Goal: Task Accomplishment & Management: Manage account settings

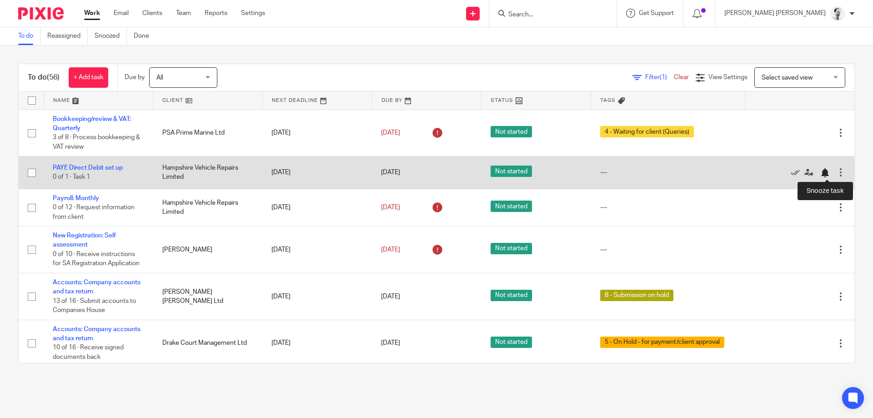
click at [826, 174] on div at bounding box center [824, 172] width 9 height 9
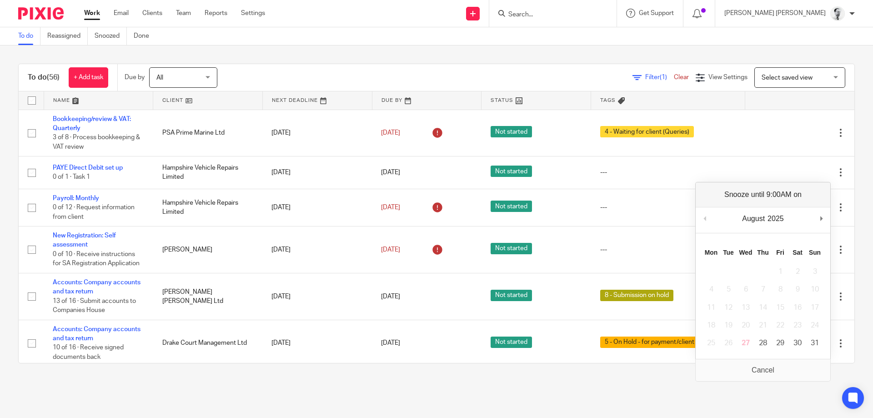
click at [368, 11] on div "Send new email Create task Add client Get Support Contact via email Check our d…" at bounding box center [576, 13] width 594 height 27
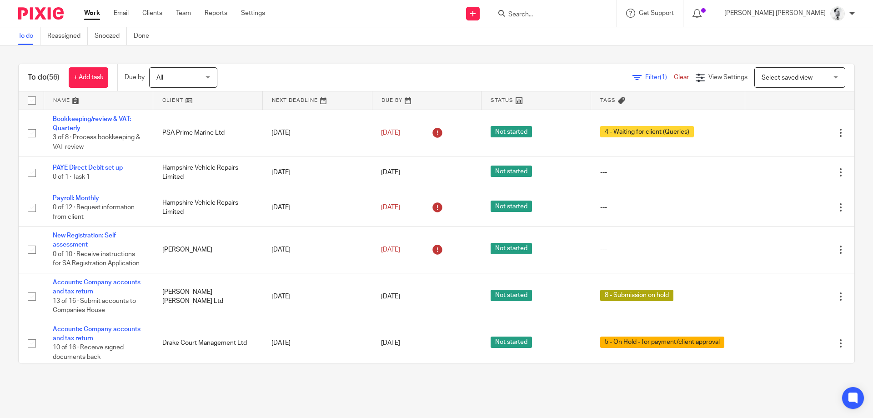
drag, startPoint x: 407, startPoint y: 248, endPoint x: 436, endPoint y: 262, distance: 32.3
click at [407, 248] on link "31 Aug 2025" at bounding box center [401, 250] width 41 height 10
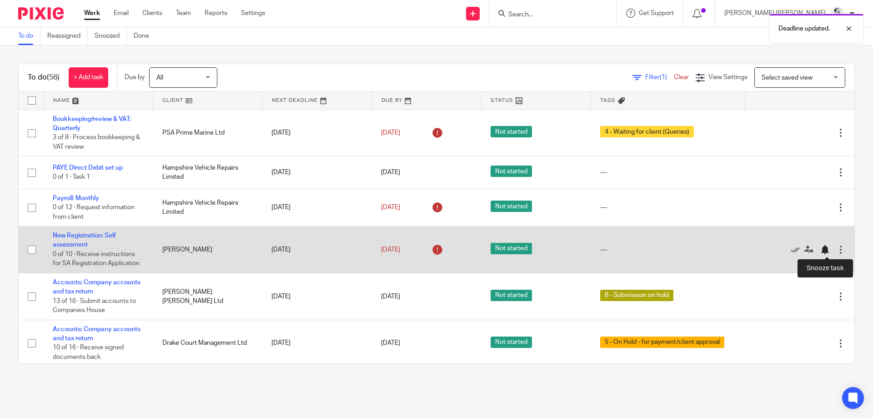
click at [823, 250] on div at bounding box center [824, 249] width 9 height 9
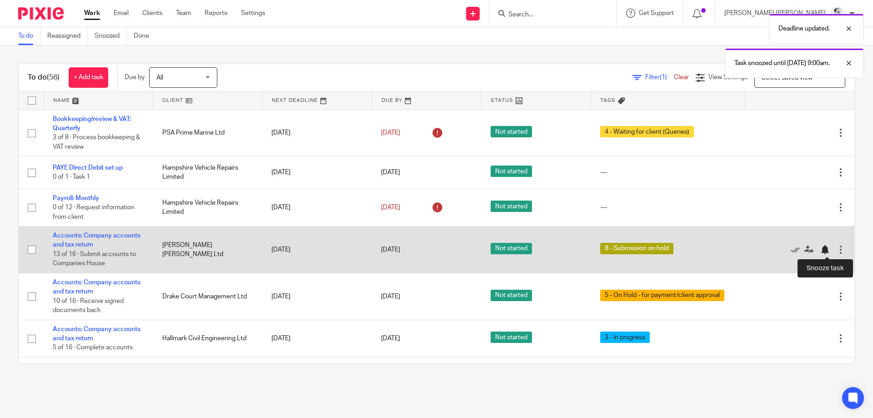
click at [823, 250] on div at bounding box center [824, 249] width 9 height 9
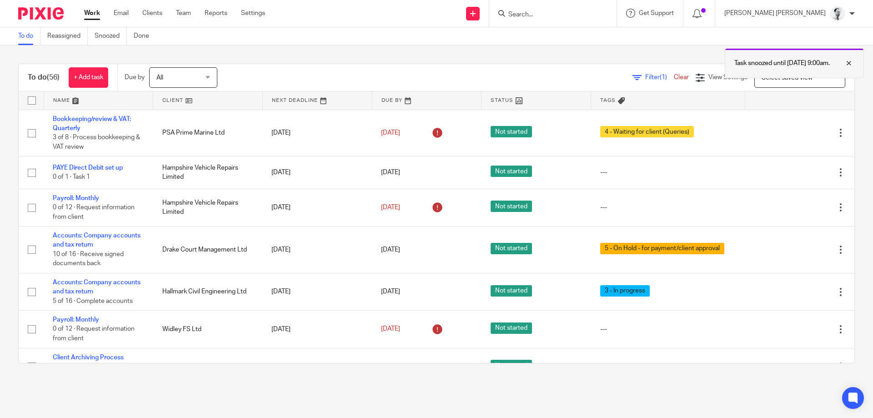
click at [845, 64] on div at bounding box center [841, 63] width 25 height 11
click at [589, 15] on input "Search" at bounding box center [548, 15] width 82 height 8
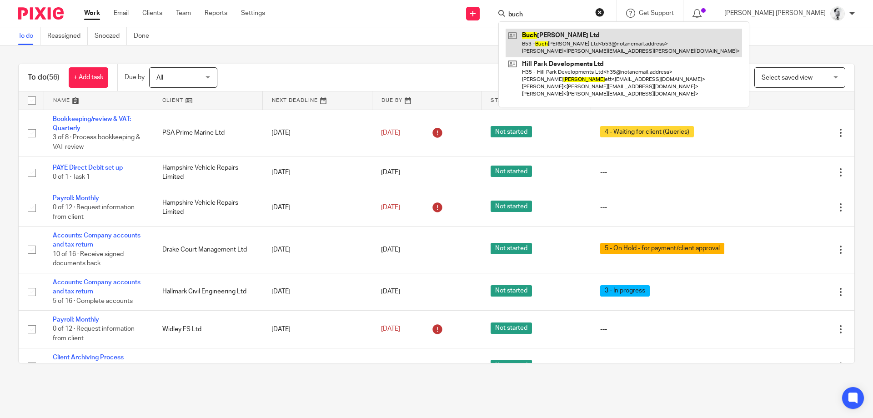
type input "buch"
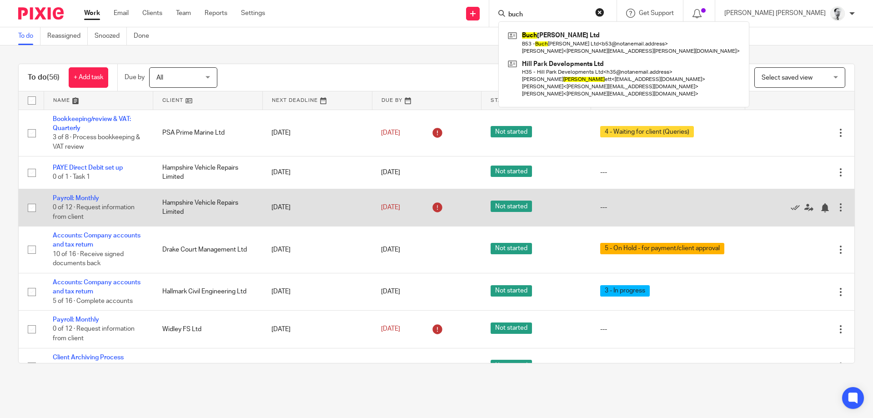
scroll to position [38, 0]
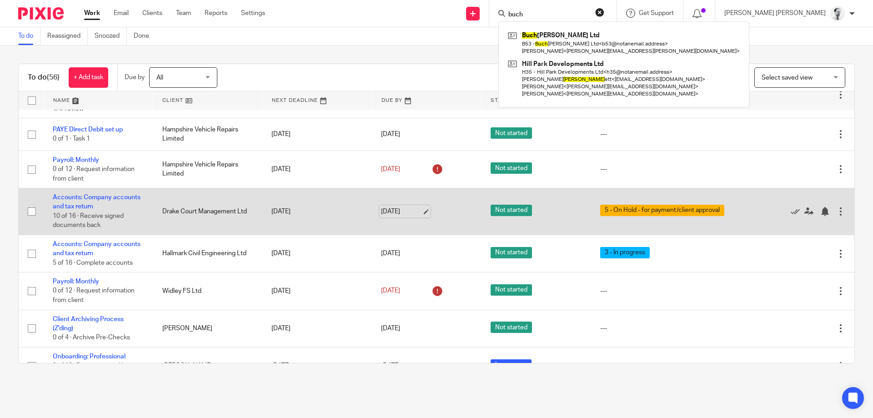
drag, startPoint x: 387, startPoint y: 210, endPoint x: 394, endPoint y: 215, distance: 9.1
click at [388, 210] on link "31 Aug 2025" at bounding box center [401, 212] width 41 height 10
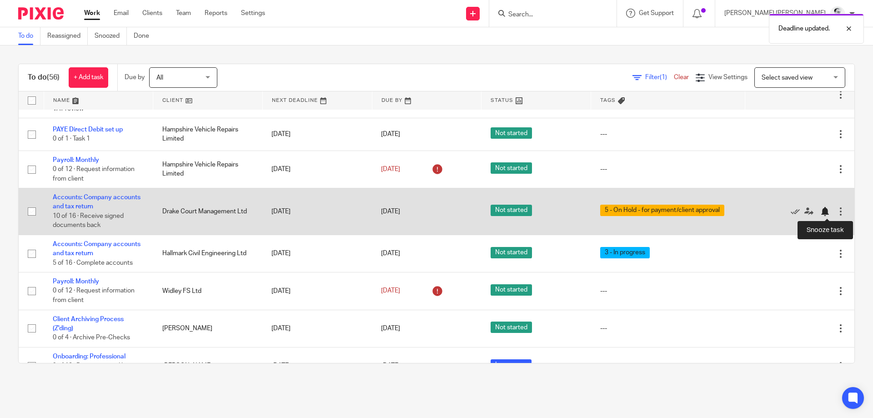
click at [823, 210] on div at bounding box center [824, 211] width 9 height 9
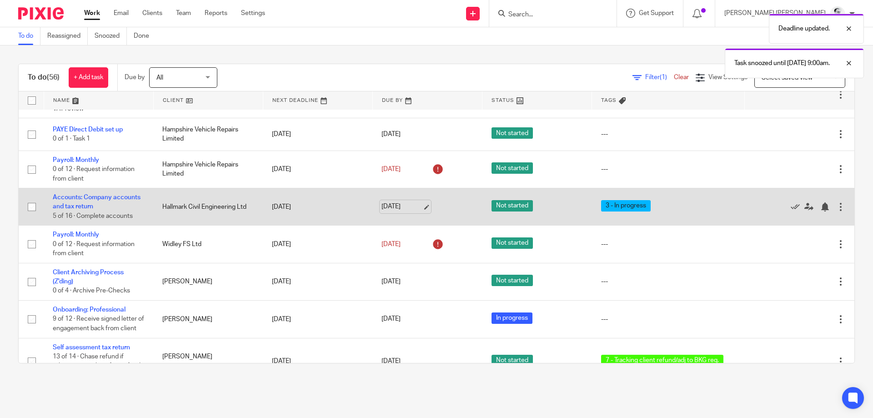
click at [407, 210] on link "31 Aug 2025" at bounding box center [401, 207] width 41 height 10
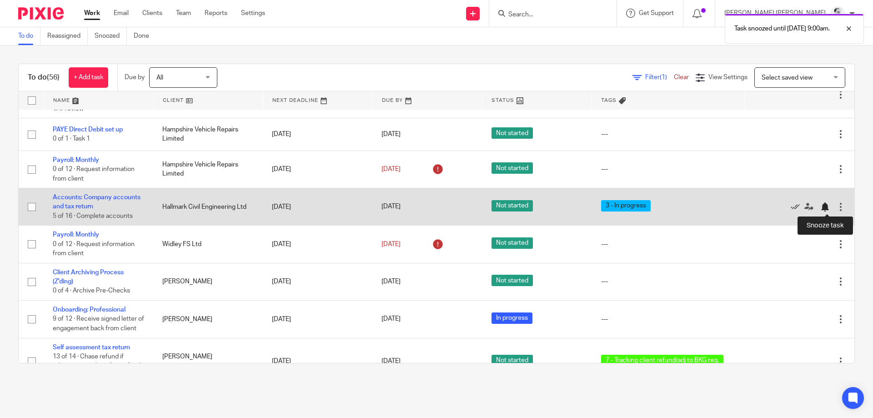
click at [826, 209] on div at bounding box center [824, 206] width 9 height 9
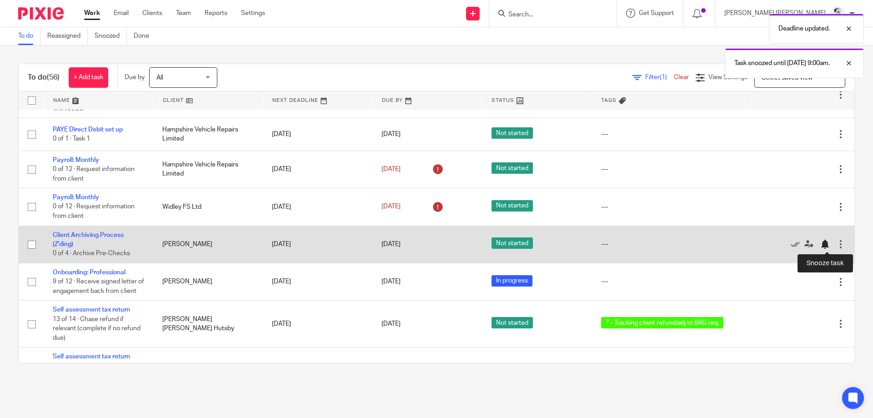
click at [823, 245] on div at bounding box center [824, 244] width 9 height 9
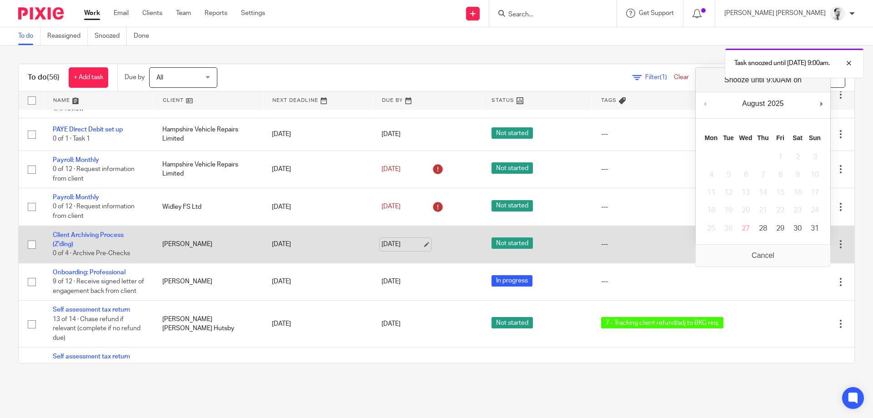
click at [394, 244] on link "31 Aug 2025" at bounding box center [401, 245] width 41 height 10
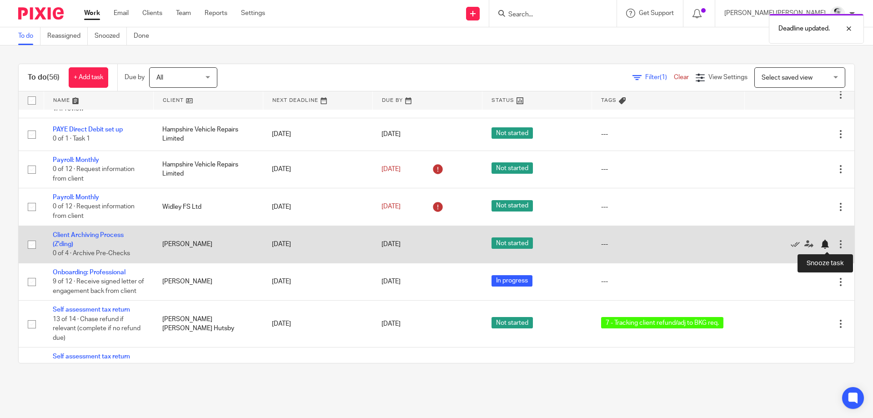
click at [826, 249] on div at bounding box center [824, 244] width 9 height 9
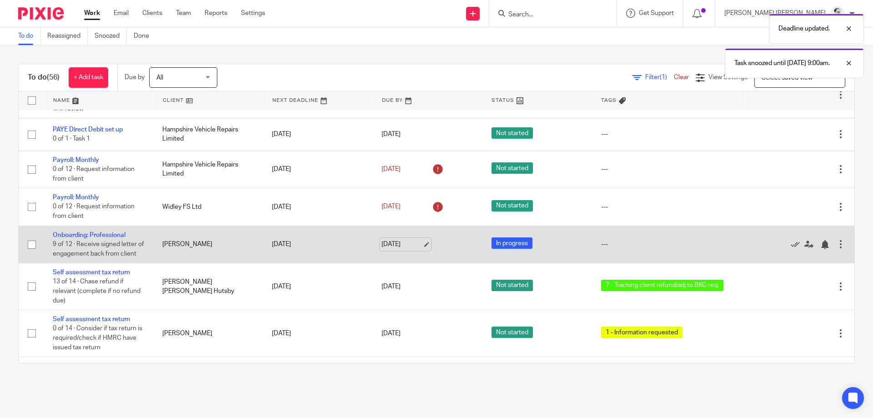
click at [397, 243] on link "31 Aug 2025" at bounding box center [401, 245] width 41 height 10
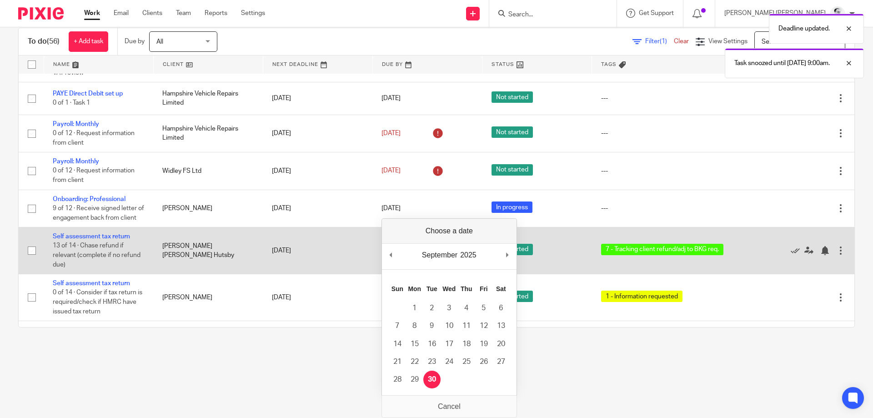
scroll to position [0, 0]
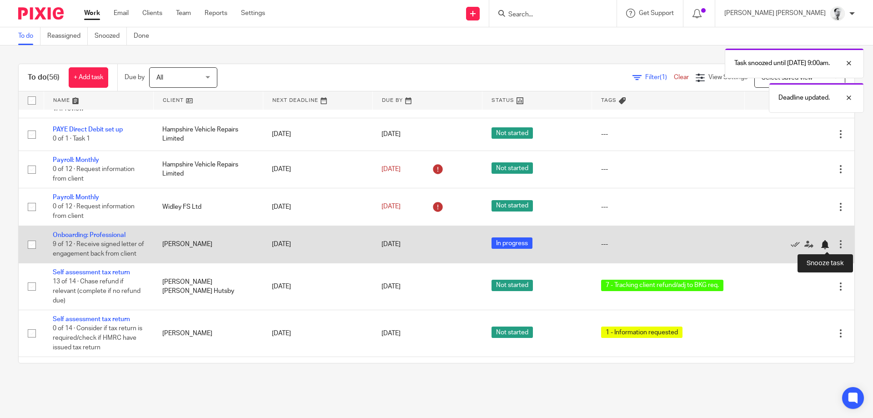
click at [822, 249] on div at bounding box center [824, 244] width 9 height 9
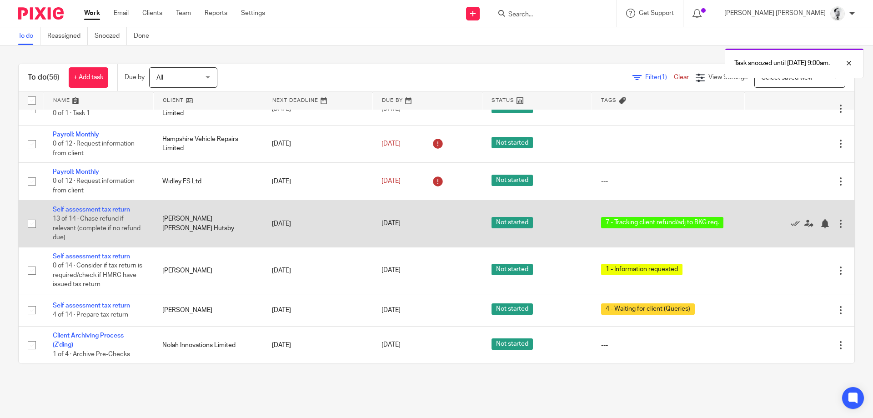
scroll to position [76, 0]
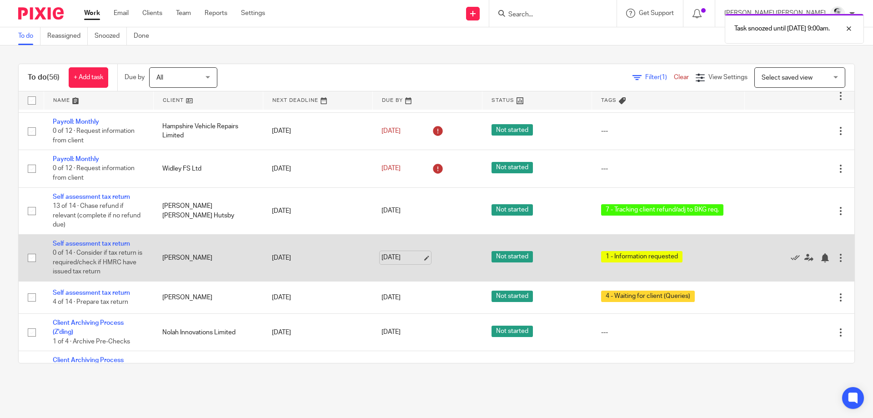
click at [400, 258] on link "31 Aug 2025" at bounding box center [401, 258] width 41 height 10
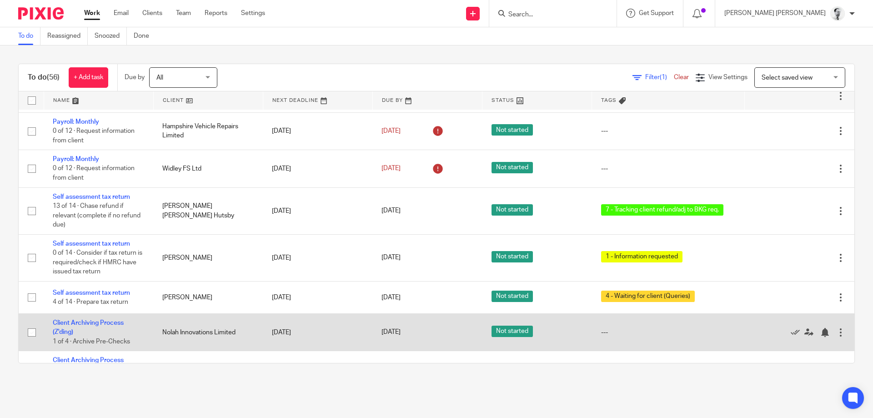
scroll to position [0, 0]
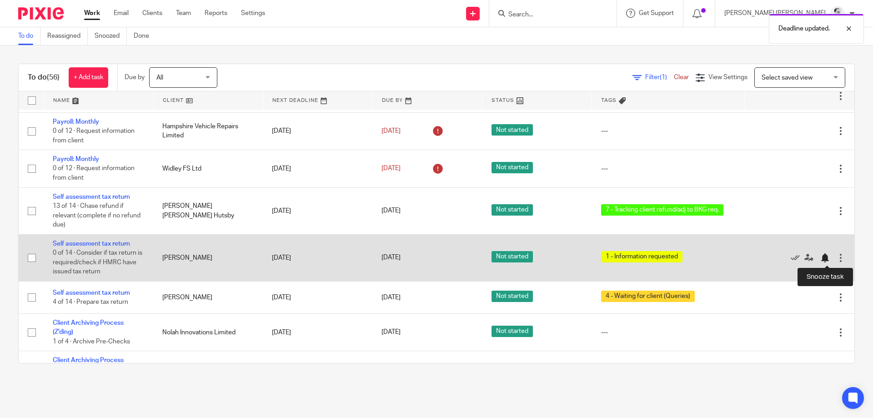
click at [828, 259] on div at bounding box center [824, 257] width 9 height 9
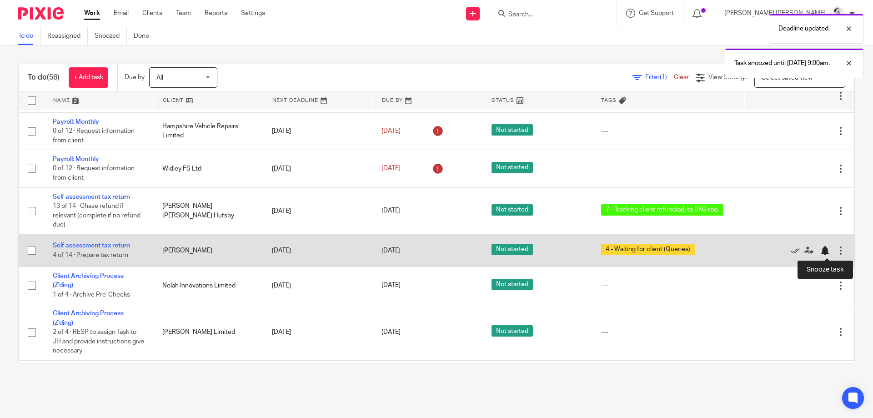
click at [821, 253] on div at bounding box center [824, 250] width 9 height 9
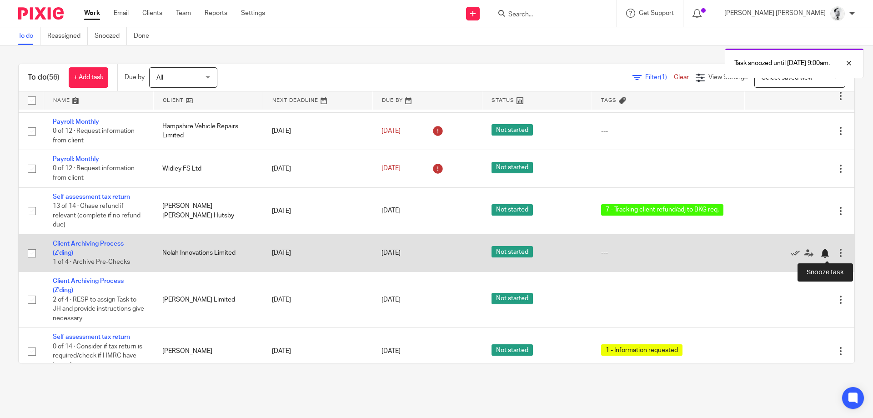
click at [823, 252] on div at bounding box center [824, 253] width 9 height 9
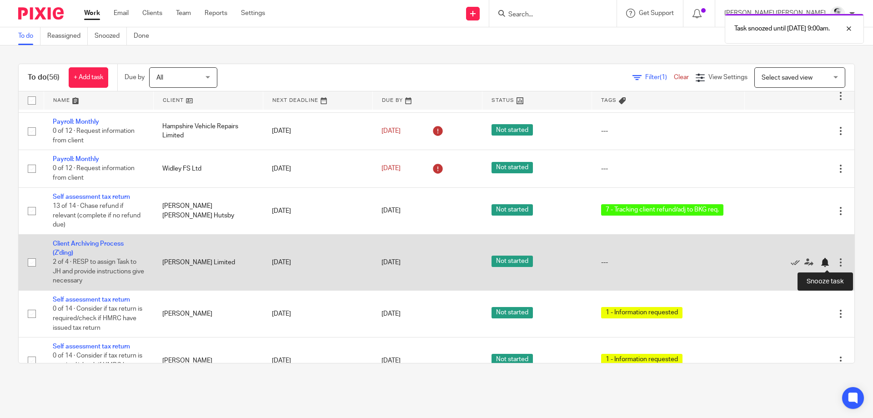
click at [824, 263] on div at bounding box center [824, 262] width 9 height 9
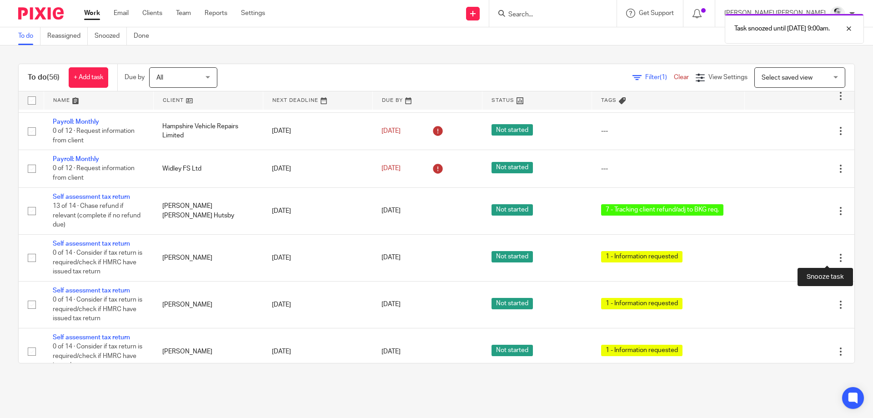
click at [824, 260] on div at bounding box center [824, 257] width 9 height 9
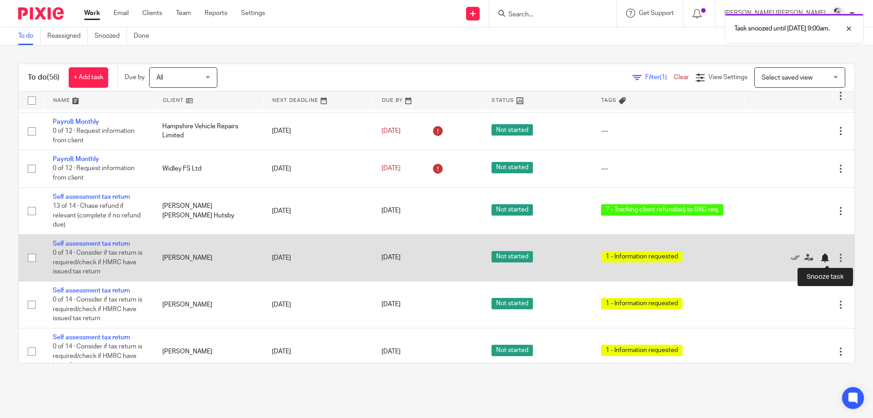
click at [822, 258] on div at bounding box center [824, 257] width 9 height 9
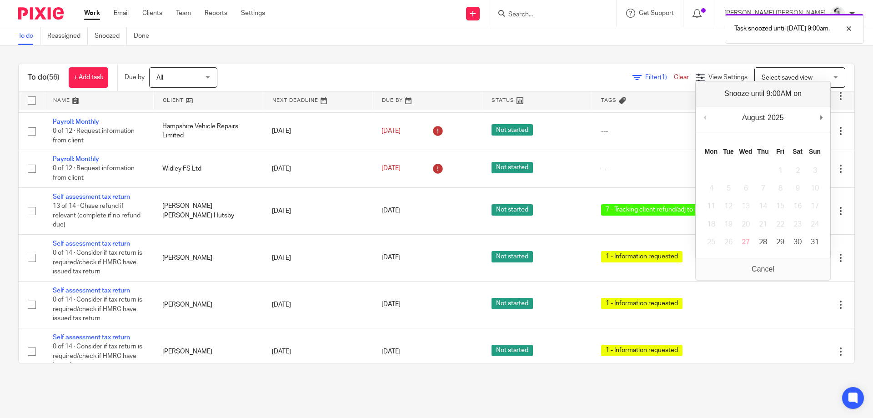
click at [823, 109] on div "August January February March April May June July August September October Nove…" at bounding box center [762, 119] width 135 height 26
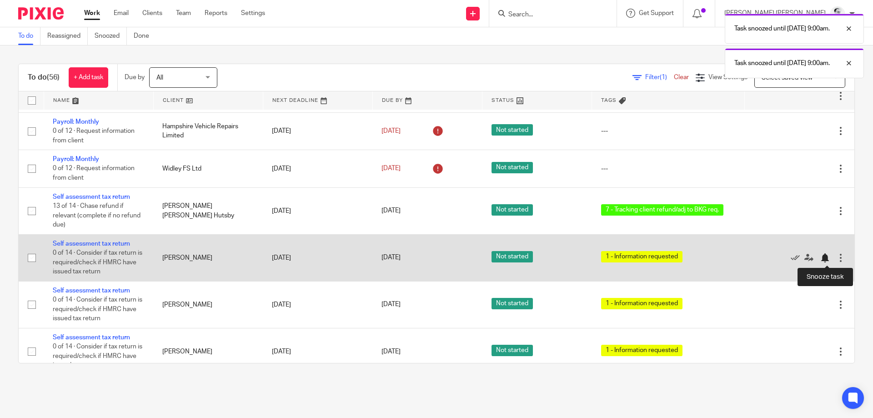
click at [829, 259] on div at bounding box center [827, 257] width 14 height 9
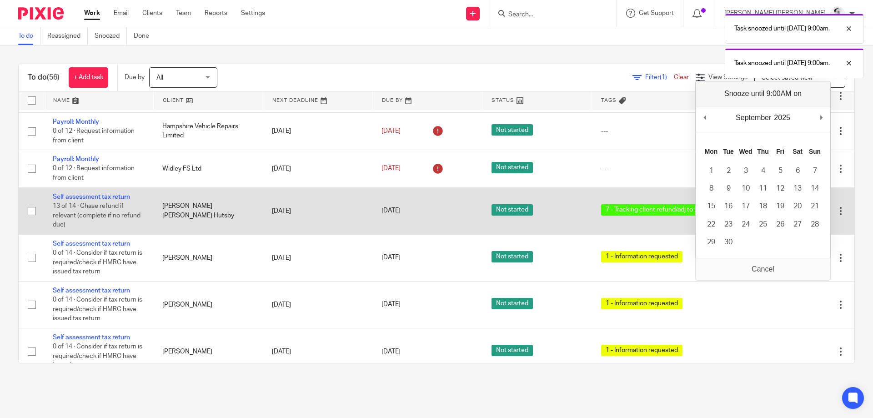
drag, startPoint x: 826, startPoint y: 119, endPoint x: 660, endPoint y: 234, distance: 202.1
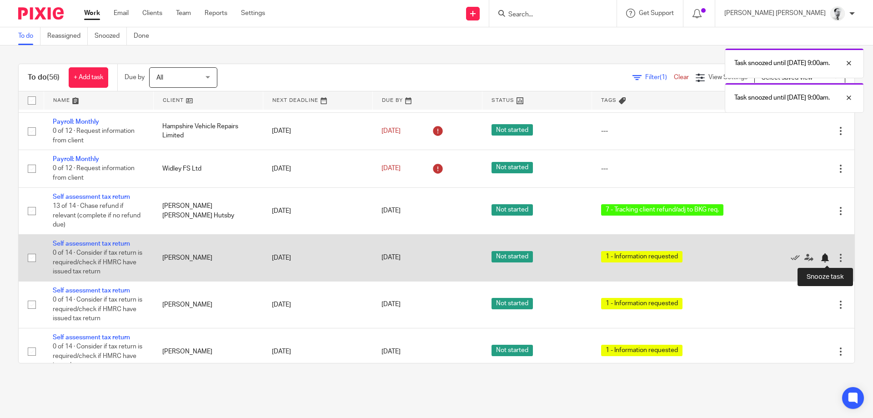
click at [825, 259] on div at bounding box center [824, 257] width 9 height 9
click at [826, 256] on div at bounding box center [824, 257] width 9 height 9
click at [825, 256] on div at bounding box center [824, 257] width 9 height 9
click at [822, 262] on div at bounding box center [824, 257] width 9 height 9
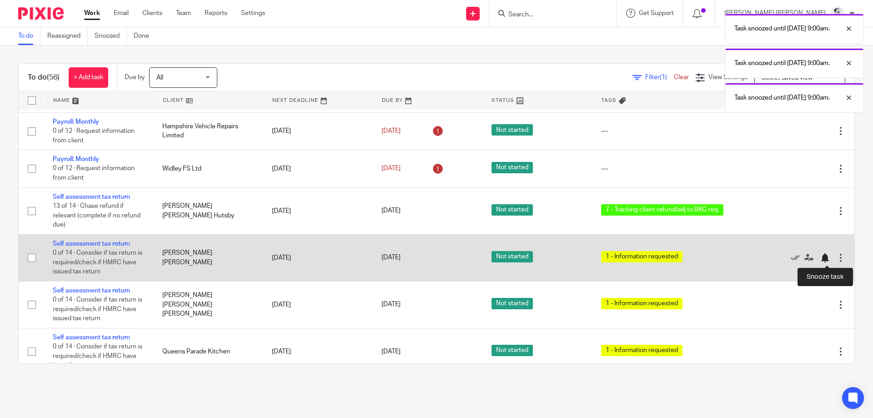
click at [826, 261] on div at bounding box center [824, 257] width 9 height 9
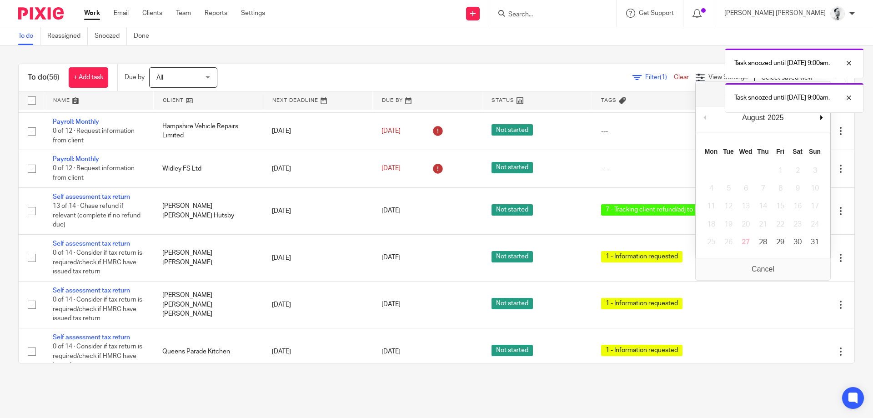
click at [828, 117] on div "August January February March April May June July August September October Nove…" at bounding box center [762, 119] width 135 height 26
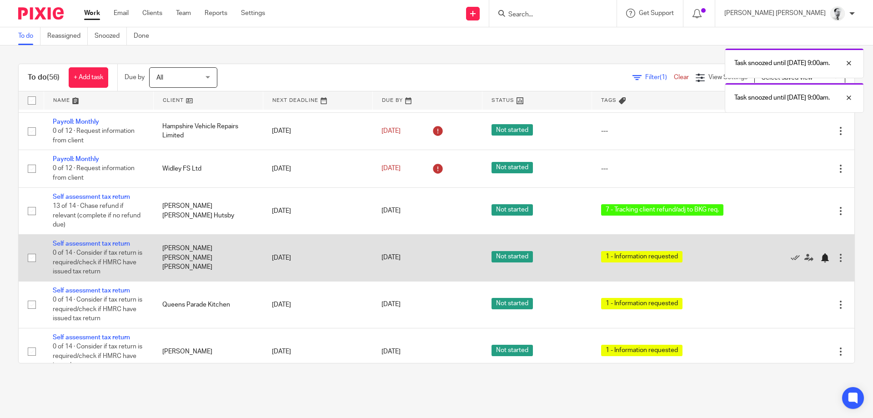
click at [824, 259] on div at bounding box center [824, 257] width 9 height 9
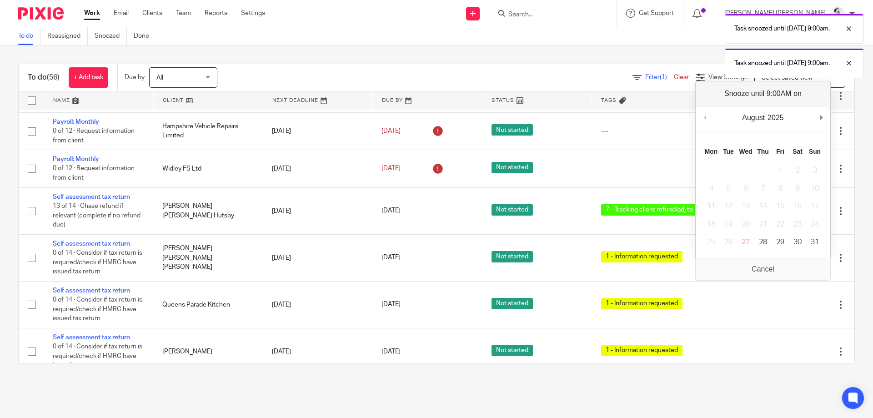
click at [819, 113] on div "August January February March April May June July August September October Nove…" at bounding box center [762, 119] width 135 height 26
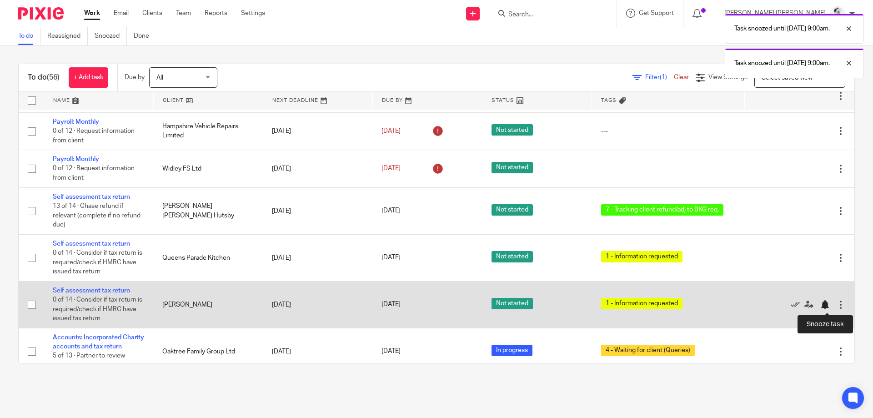
click at [825, 307] on div at bounding box center [824, 304] width 9 height 9
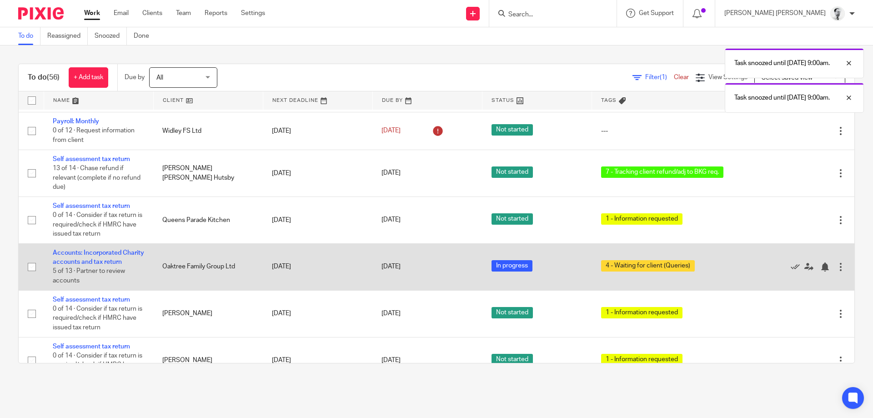
scroll to position [115, 0]
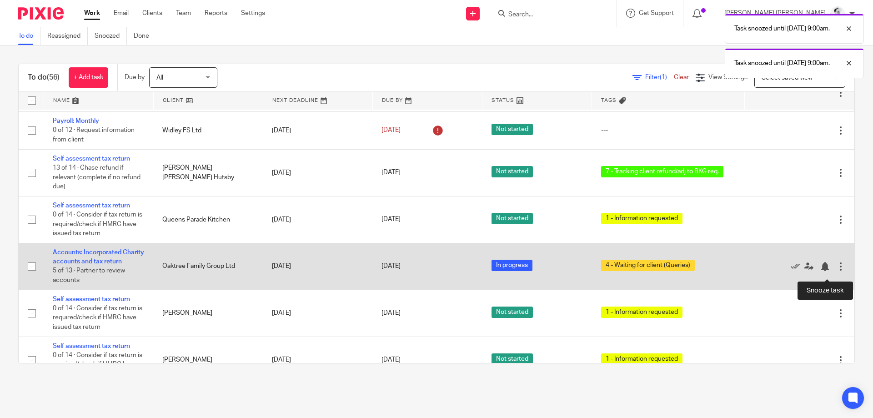
click at [821, 271] on div at bounding box center [824, 266] width 9 height 9
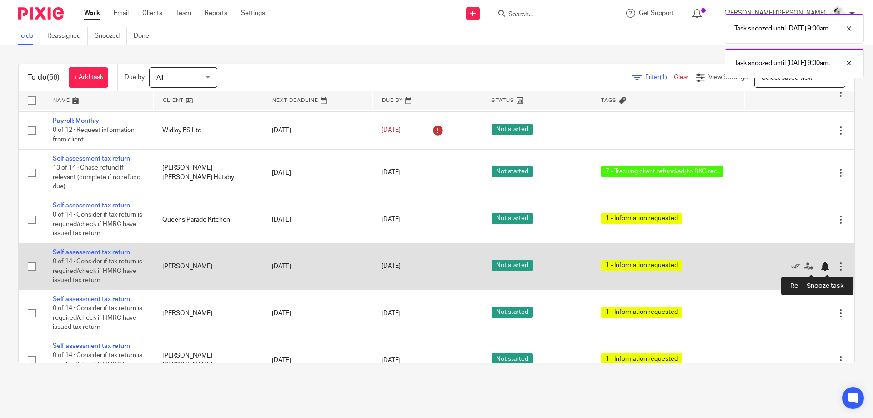
click at [826, 264] on div at bounding box center [824, 266] width 9 height 9
click at [826, 267] on div at bounding box center [824, 266] width 9 height 9
click at [826, 269] on div at bounding box center [824, 266] width 9 height 9
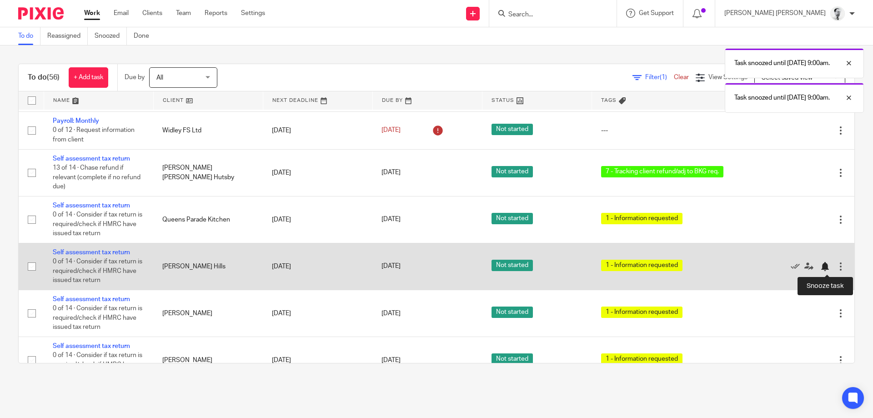
click at [825, 266] on div at bounding box center [824, 266] width 9 height 9
click at [828, 265] on div at bounding box center [824, 266] width 9 height 9
click at [825, 269] on div at bounding box center [824, 266] width 9 height 9
click at [825, 267] on div at bounding box center [824, 266] width 9 height 9
click at [822, 269] on div at bounding box center [824, 266] width 9 height 9
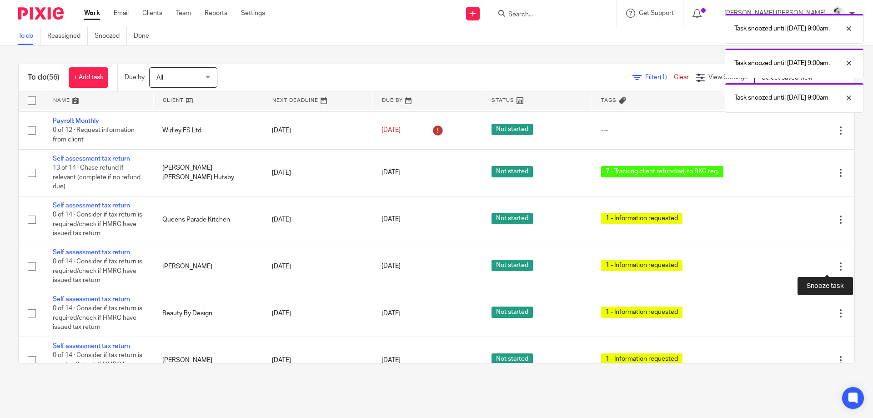
click at [826, 268] on div at bounding box center [824, 266] width 9 height 9
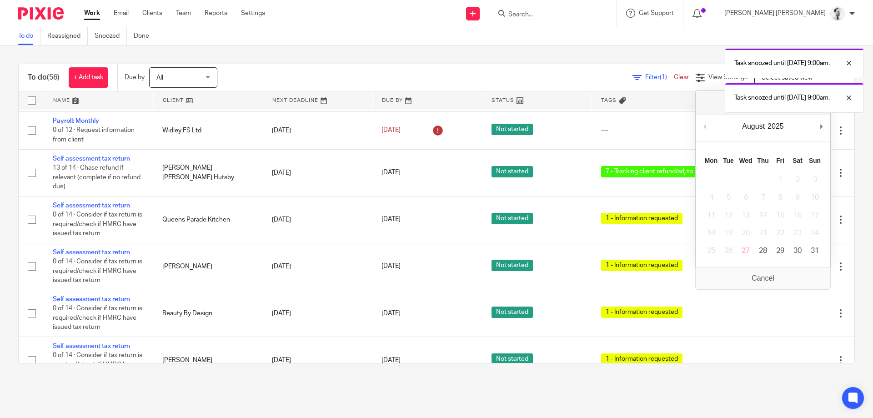
click at [824, 134] on div "August January February March April May June July August September October Nove…" at bounding box center [762, 128] width 135 height 26
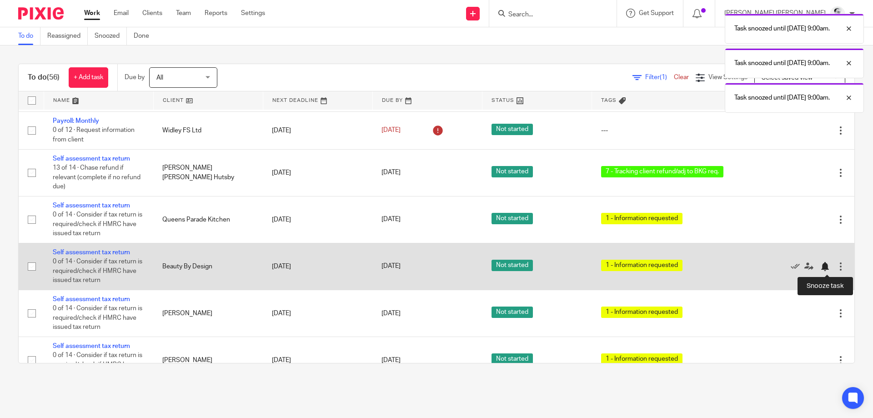
click at [824, 269] on div at bounding box center [824, 266] width 9 height 9
click at [826, 268] on div at bounding box center [824, 266] width 9 height 9
click at [827, 272] on div "Edit task Delete" at bounding box center [798, 266] width 91 height 23
click at [824, 264] on div at bounding box center [824, 266] width 9 height 9
click at [825, 268] on div at bounding box center [824, 266] width 9 height 9
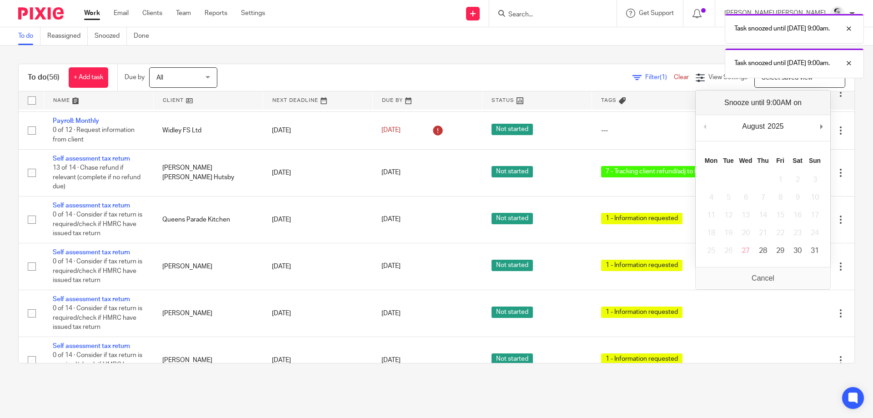
click at [829, 123] on div "August January February March April May June July August September October Nove…" at bounding box center [762, 128] width 135 height 26
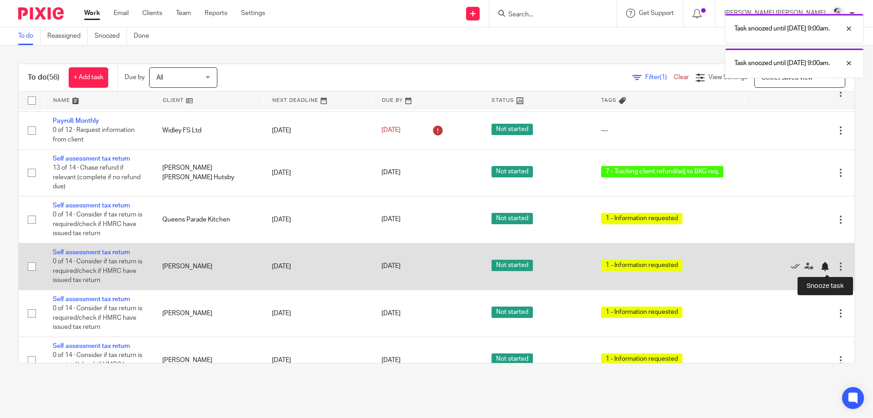
click at [825, 269] on div at bounding box center [824, 266] width 9 height 9
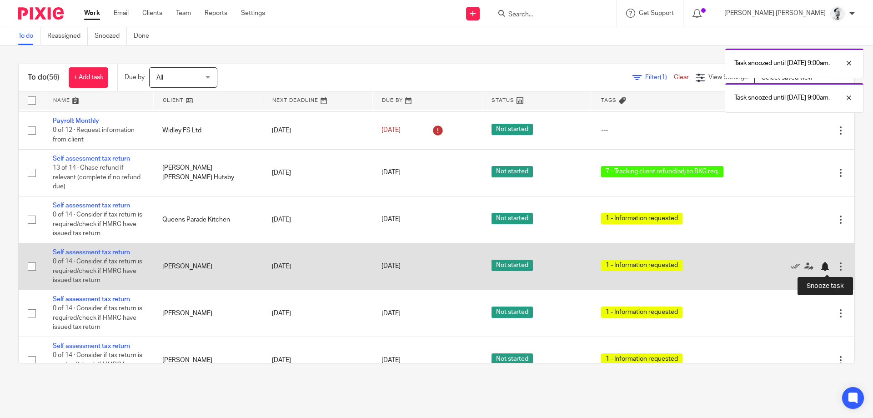
click at [827, 266] on div at bounding box center [824, 266] width 9 height 9
click at [825, 264] on div at bounding box center [824, 266] width 9 height 9
click at [826, 269] on div at bounding box center [824, 266] width 9 height 9
click at [826, 266] on div at bounding box center [824, 266] width 9 height 9
click at [828, 269] on div at bounding box center [824, 266] width 9 height 9
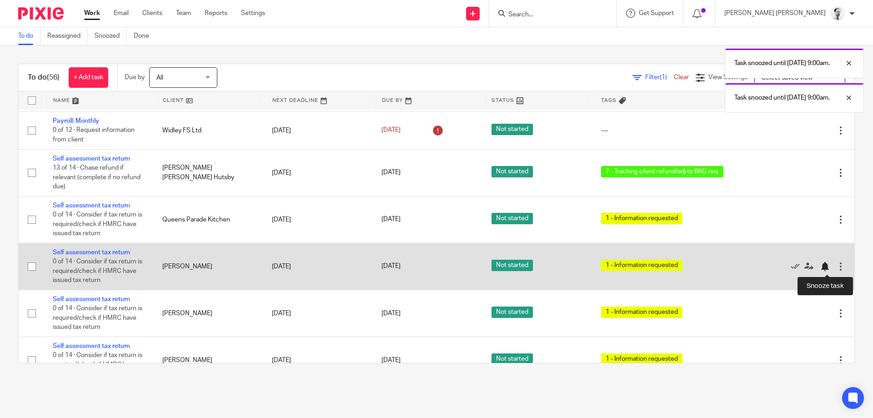
click at [824, 269] on div at bounding box center [824, 266] width 9 height 9
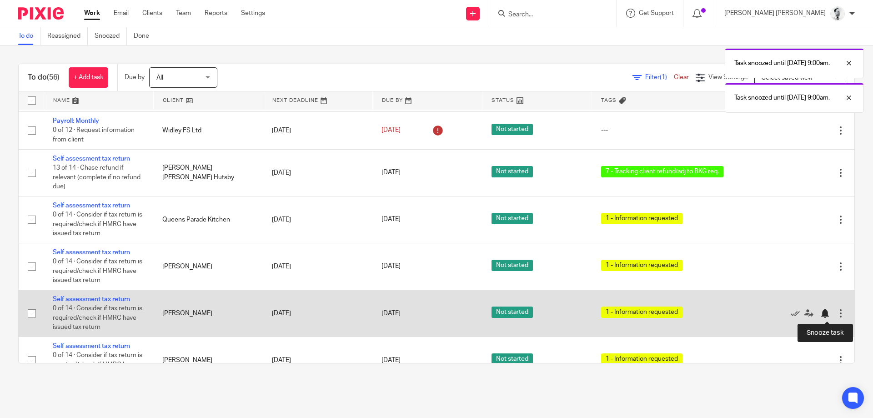
click at [824, 315] on div at bounding box center [824, 313] width 9 height 9
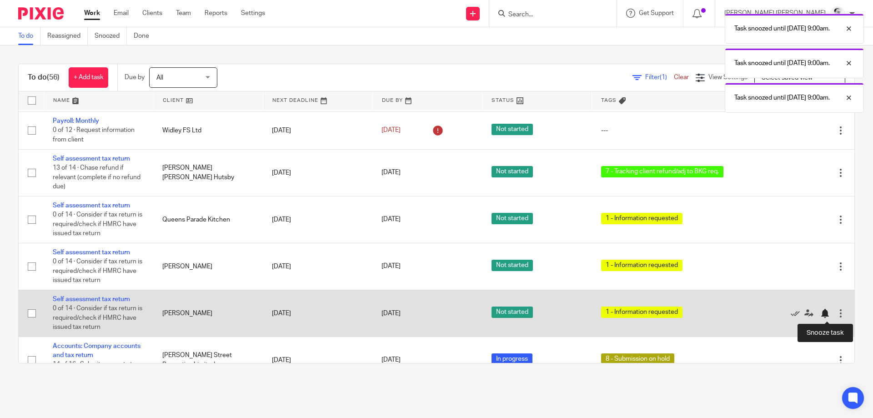
click at [824, 316] on div at bounding box center [824, 313] width 9 height 9
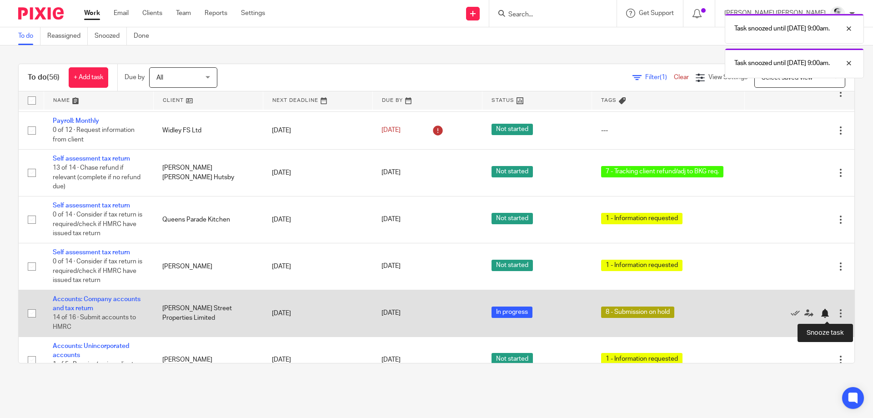
click at [824, 315] on div at bounding box center [824, 313] width 9 height 9
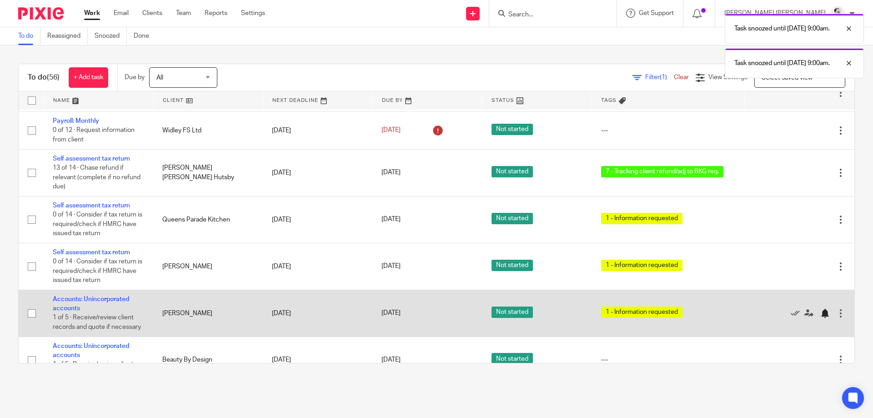
click at [828, 311] on div at bounding box center [824, 313] width 9 height 9
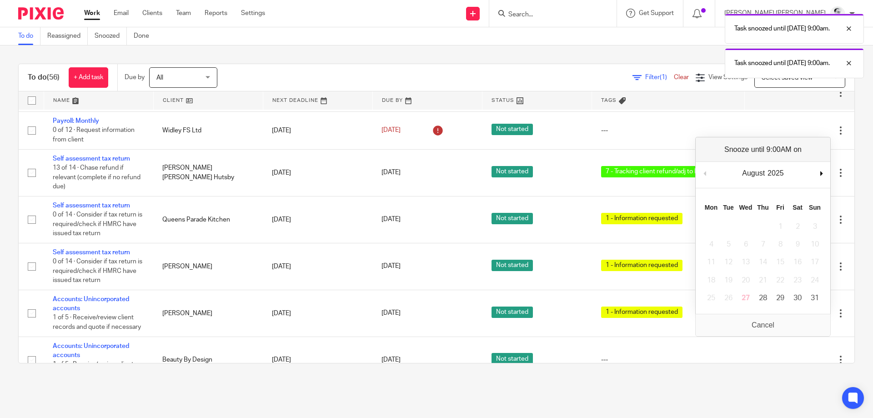
click at [828, 169] on div "August January February March April May June July August September October Nove…" at bounding box center [762, 175] width 135 height 26
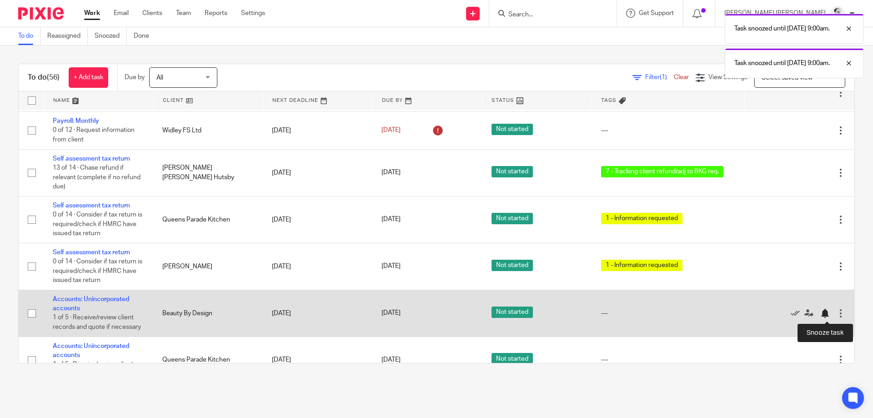
click at [824, 313] on div at bounding box center [824, 313] width 9 height 9
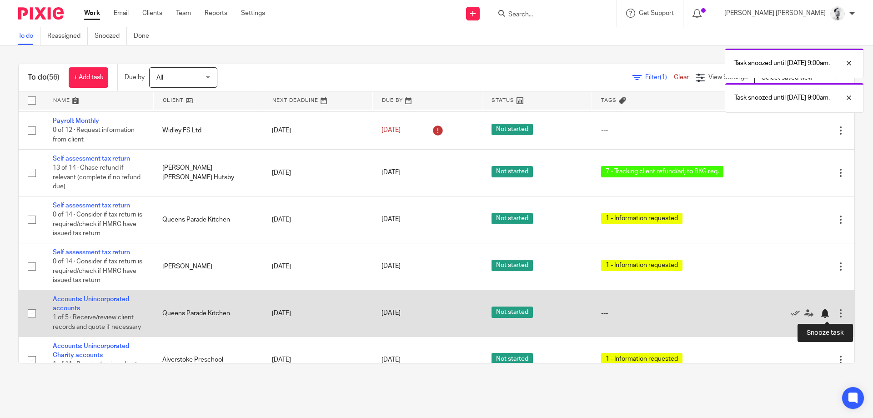
click at [823, 314] on div at bounding box center [824, 313] width 9 height 9
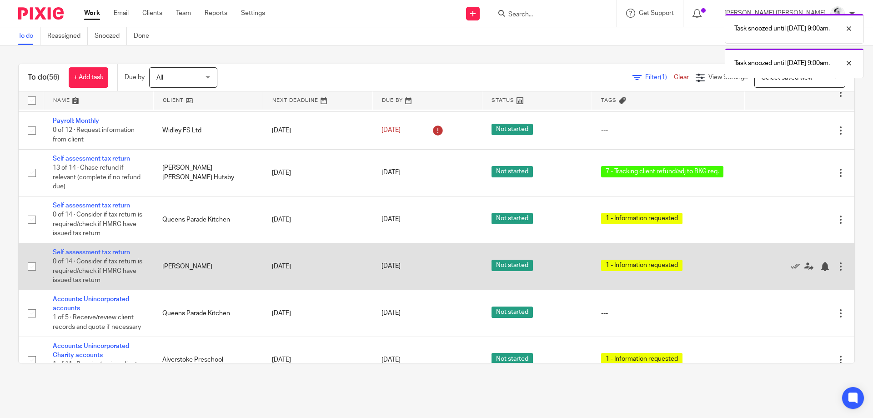
scroll to position [90, 0]
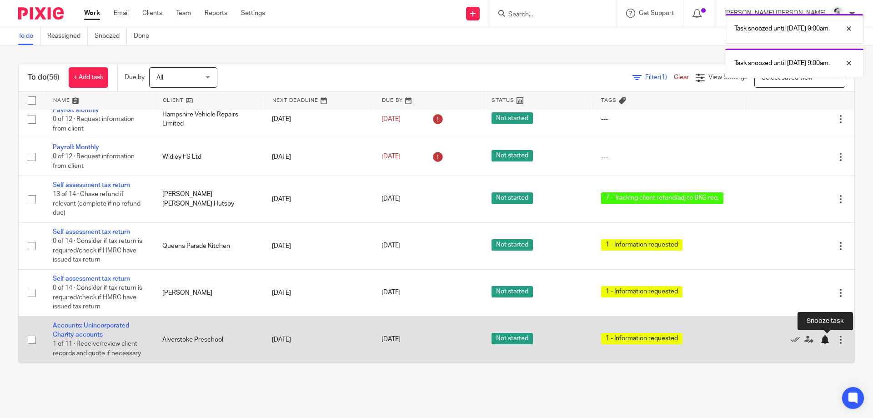
click at [829, 337] on div at bounding box center [827, 338] width 14 height 9
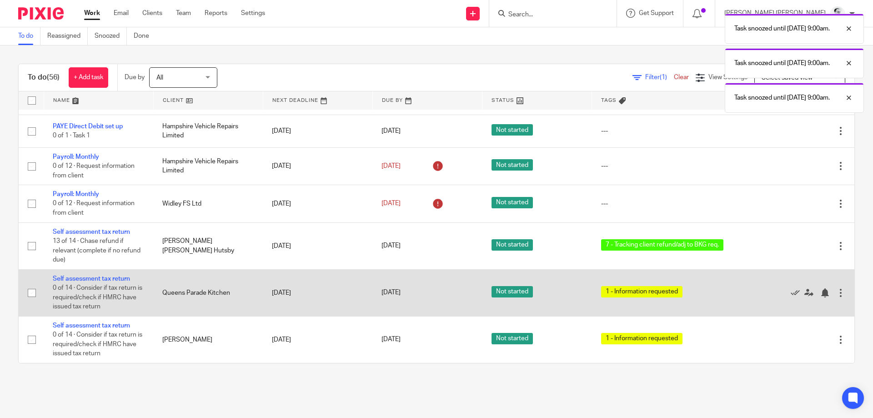
scroll to position [43, 0]
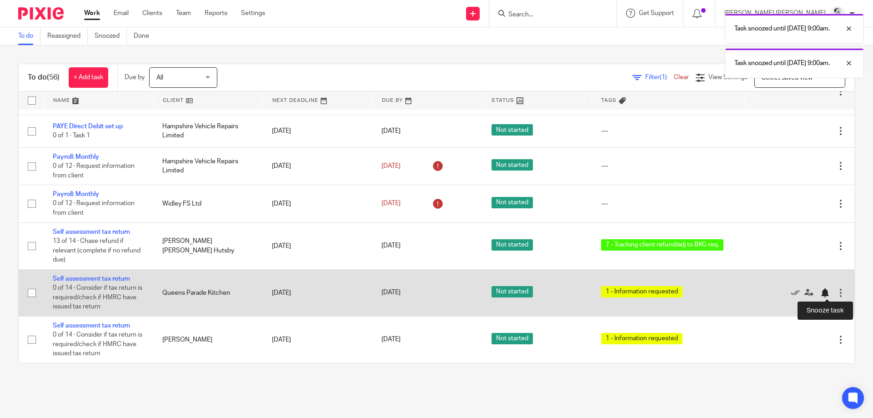
click at [824, 291] on div at bounding box center [824, 292] width 9 height 9
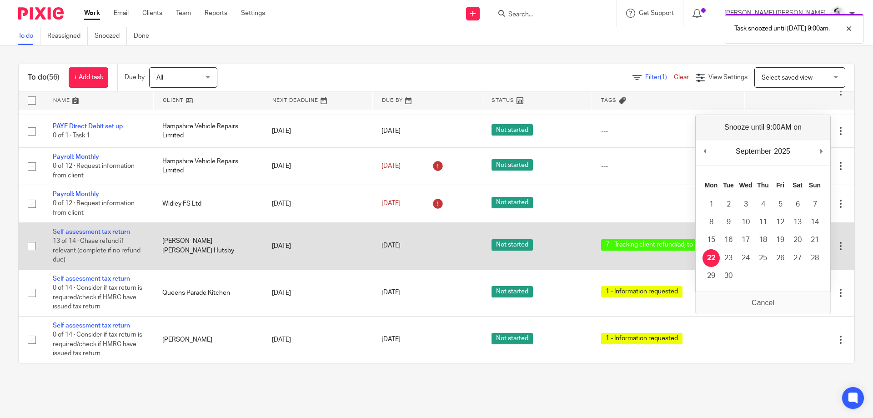
scroll to position [0, 0]
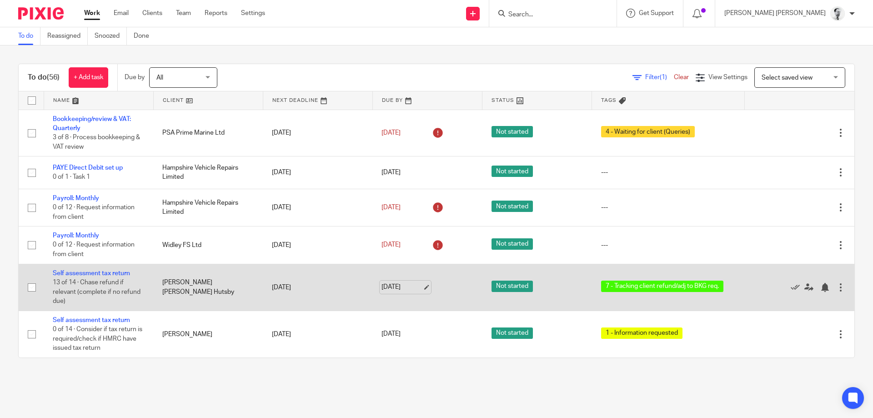
click at [394, 286] on link "31 Aug 2025" at bounding box center [401, 287] width 41 height 10
click at [825, 289] on div at bounding box center [824, 287] width 9 height 9
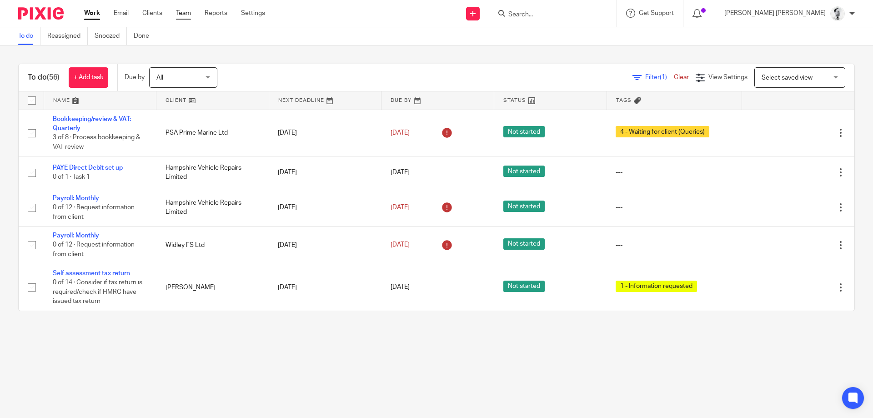
click at [187, 16] on link "Team" at bounding box center [183, 13] width 15 height 9
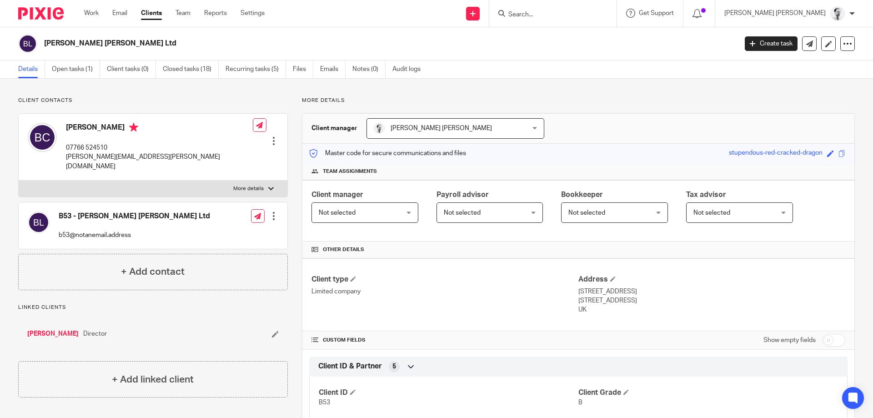
click at [68, 60] on div "[PERSON_NAME] [PERSON_NAME] Ltd Create task Update from Companies House Export …" at bounding box center [436, 43] width 873 height 33
click at [71, 70] on link "Open tasks (1)" at bounding box center [76, 69] width 48 height 18
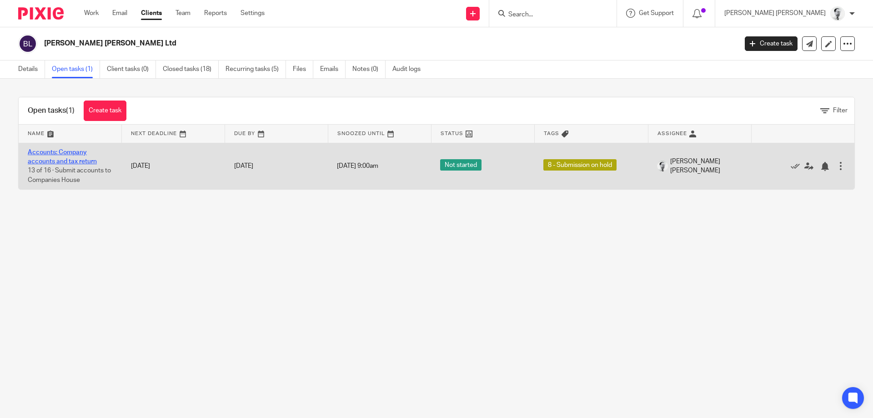
click at [80, 153] on link "Accounts: Company accounts and tax return" at bounding box center [62, 156] width 69 height 15
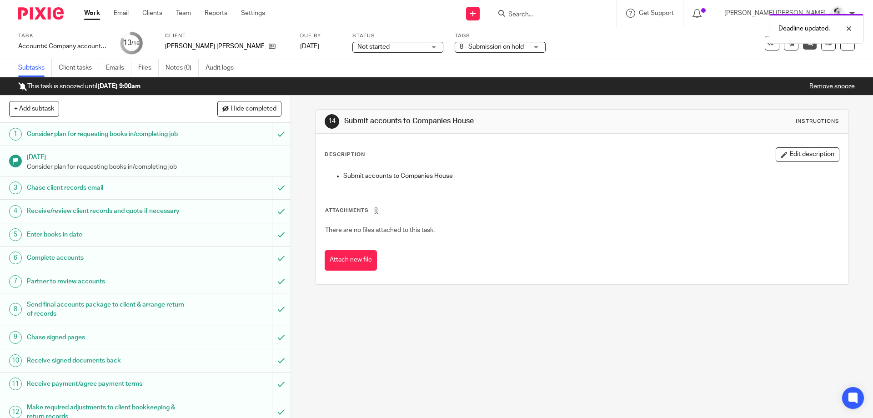
click at [847, 90] on link "Remove snooze" at bounding box center [831, 86] width 45 height 6
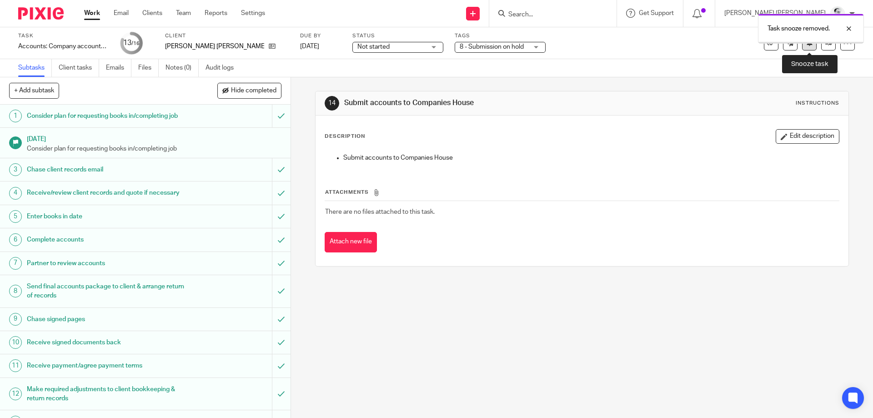
click at [807, 45] on icon at bounding box center [809, 42] width 7 height 7
